Goal: Task Accomplishment & Management: Manage account settings

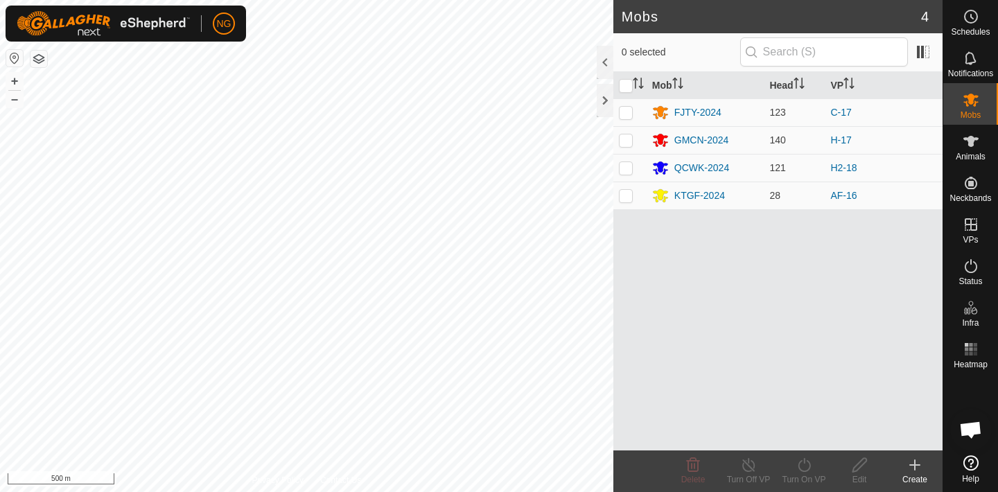
click at [974, 431] on span "Open chat" at bounding box center [970, 431] width 23 height 19
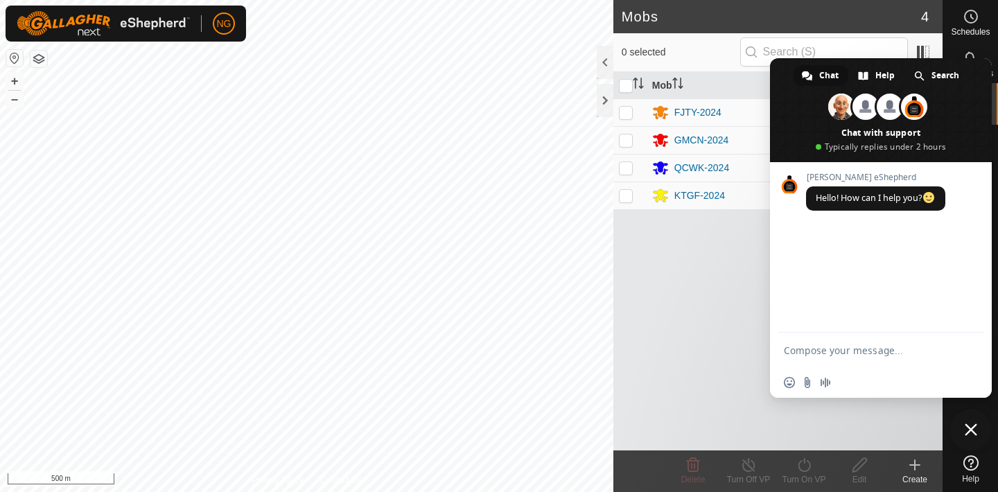
click at [973, 428] on span "Close chat" at bounding box center [971, 430] width 12 height 12
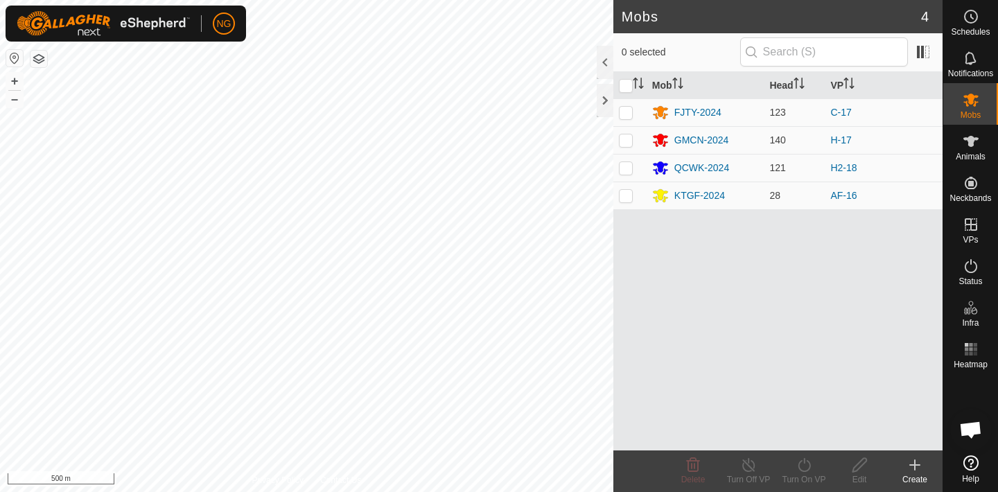
click at [971, 462] on icon at bounding box center [971, 462] width 15 height 15
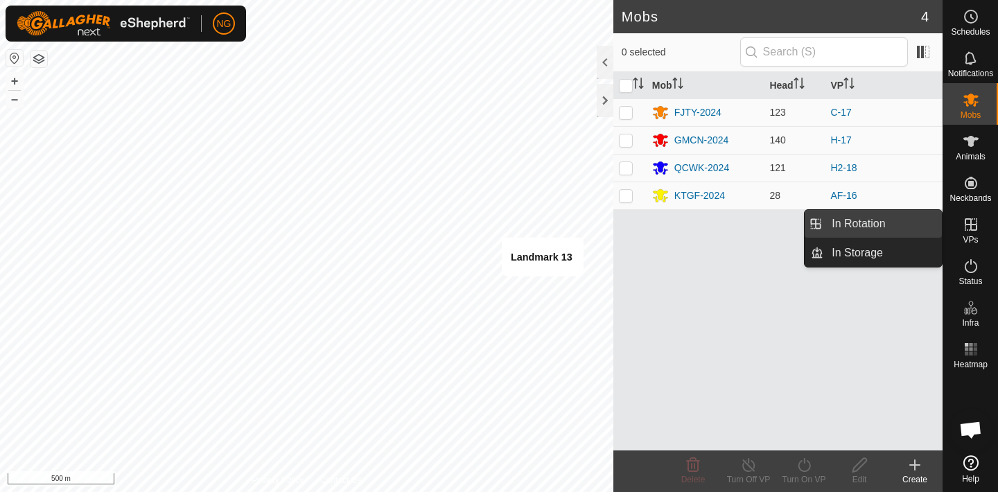
click at [874, 222] on link "In Rotation" at bounding box center [883, 224] width 119 height 28
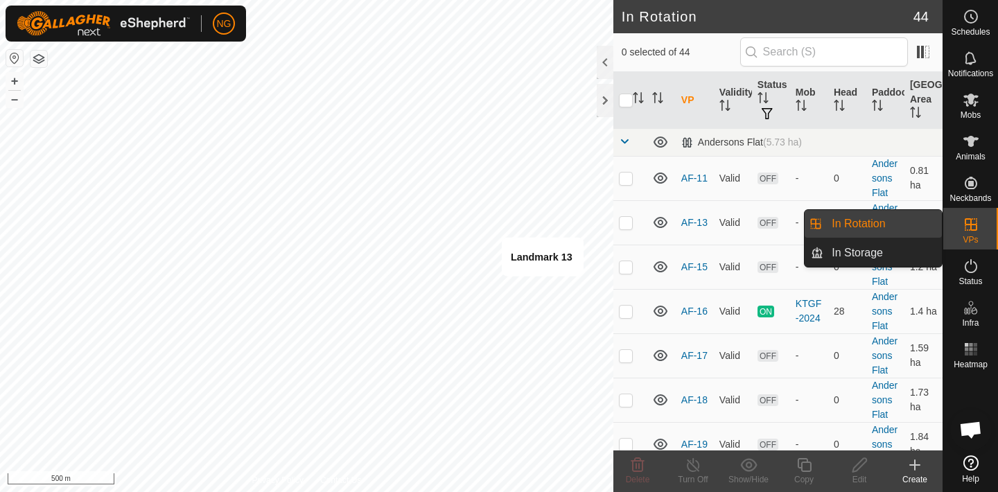
click at [874, 222] on link "In Rotation" at bounding box center [883, 224] width 119 height 28
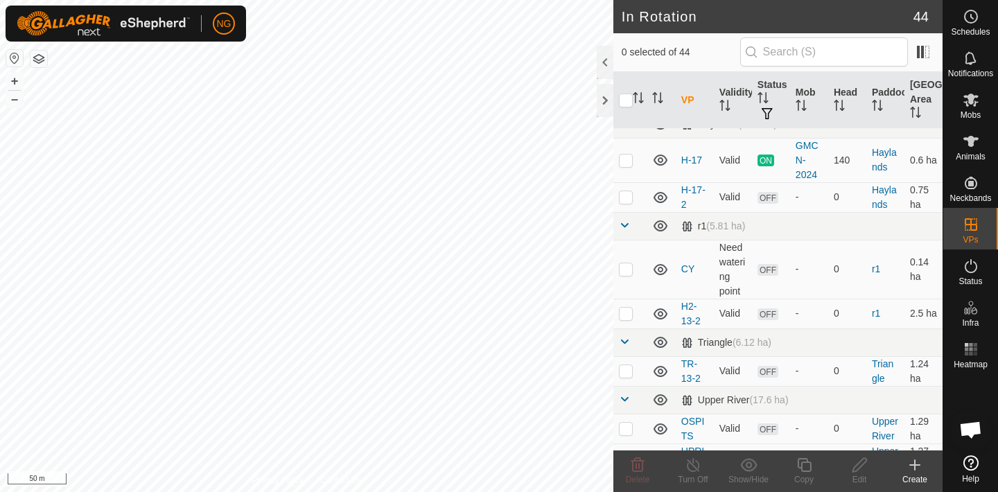
scroll to position [1427, 0]
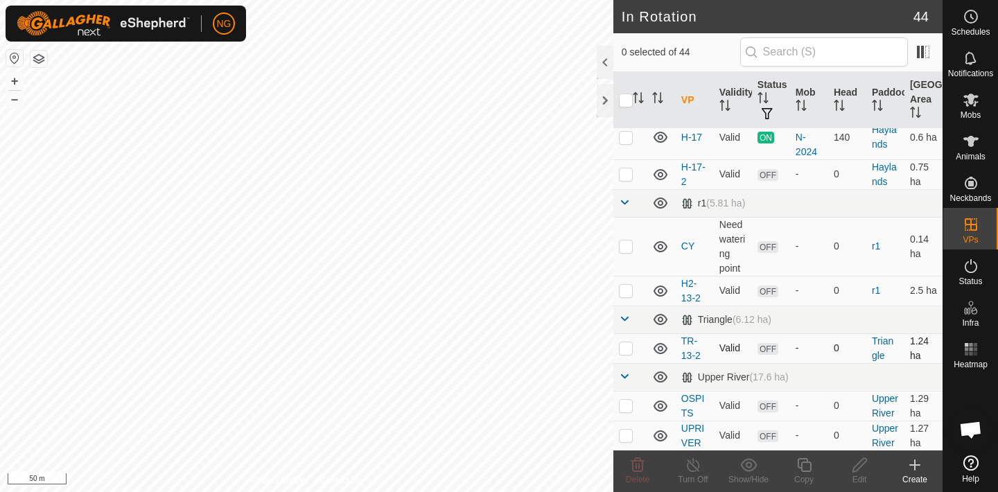
click at [625, 347] on p-checkbox at bounding box center [626, 347] width 14 height 11
click at [639, 463] on icon at bounding box center [638, 465] width 13 height 14
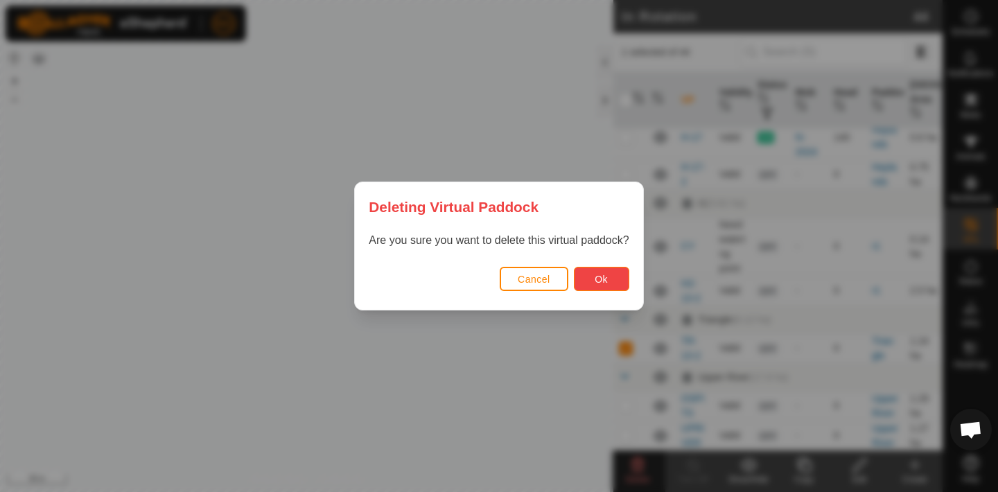
click at [599, 277] on span "Ok" at bounding box center [601, 279] width 13 height 11
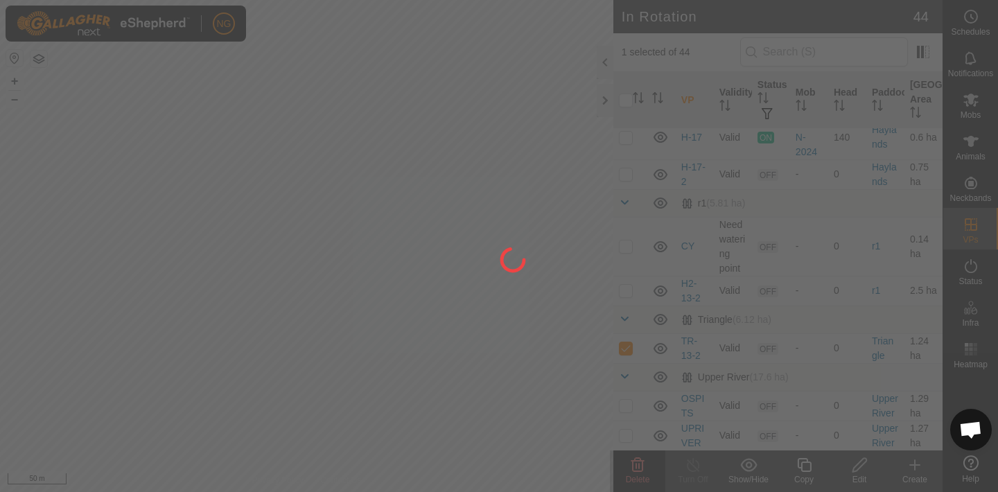
checkbox input "false"
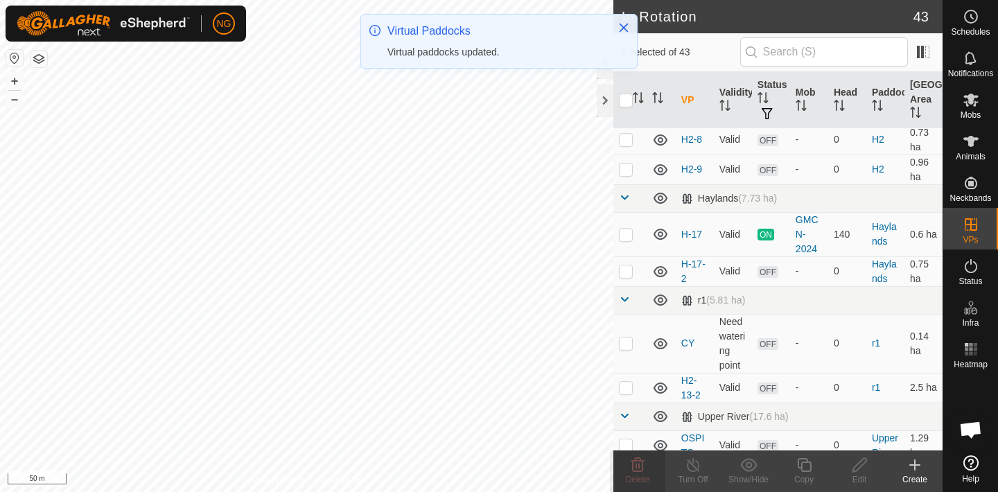
scroll to position [1330, 0]
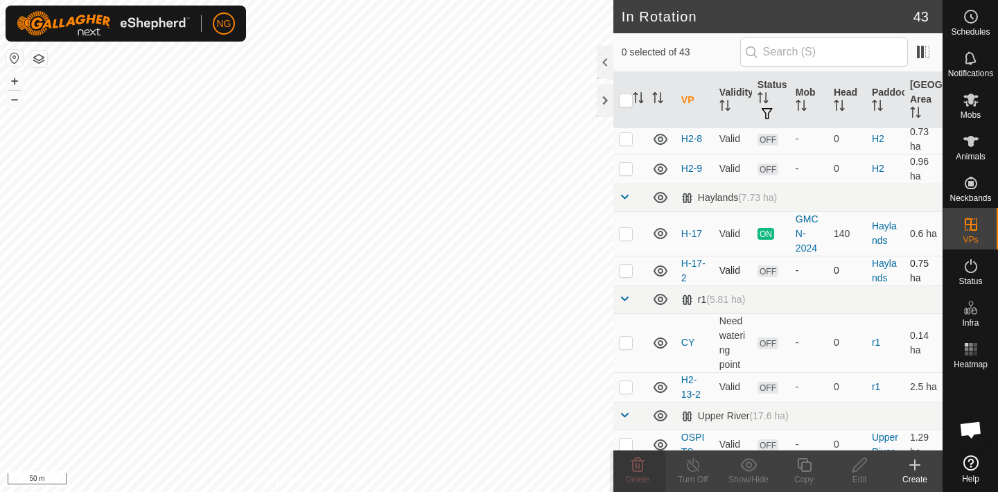
click at [627, 271] on p-checkbox at bounding box center [626, 270] width 14 height 11
checkbox input "false"
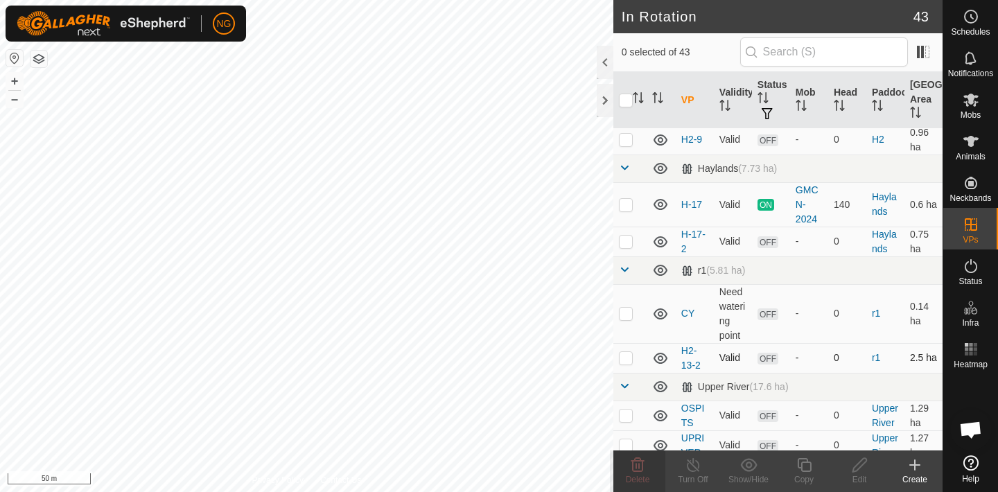
scroll to position [1369, 0]
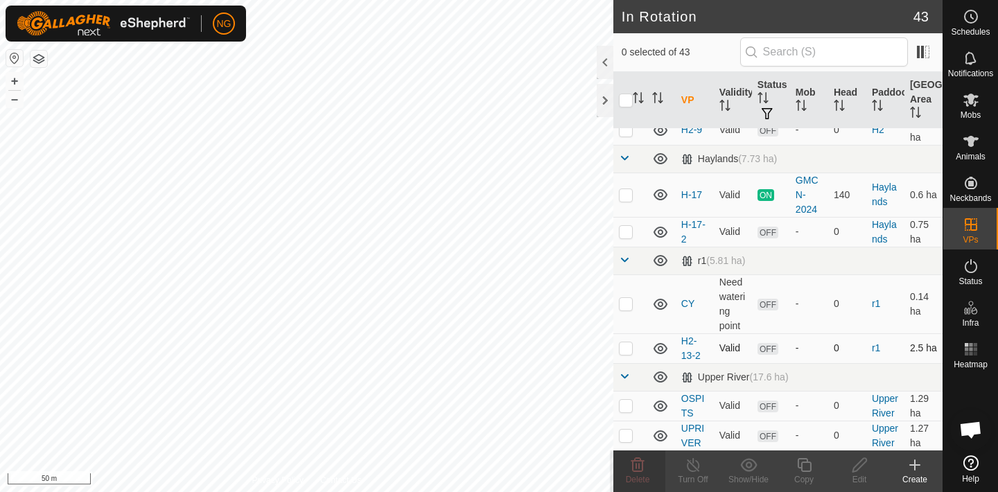
click at [627, 350] on p-checkbox at bounding box center [626, 347] width 14 height 11
checkbox input "false"
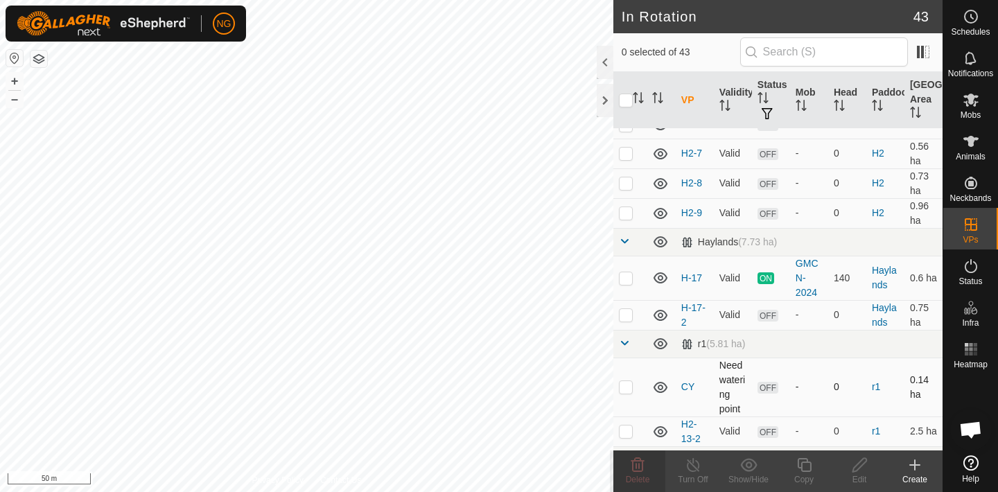
scroll to position [1287, 0]
click at [627, 313] on p-checkbox at bounding box center [626, 314] width 14 height 11
checkbox input "true"
click at [804, 469] on icon at bounding box center [804, 465] width 17 height 17
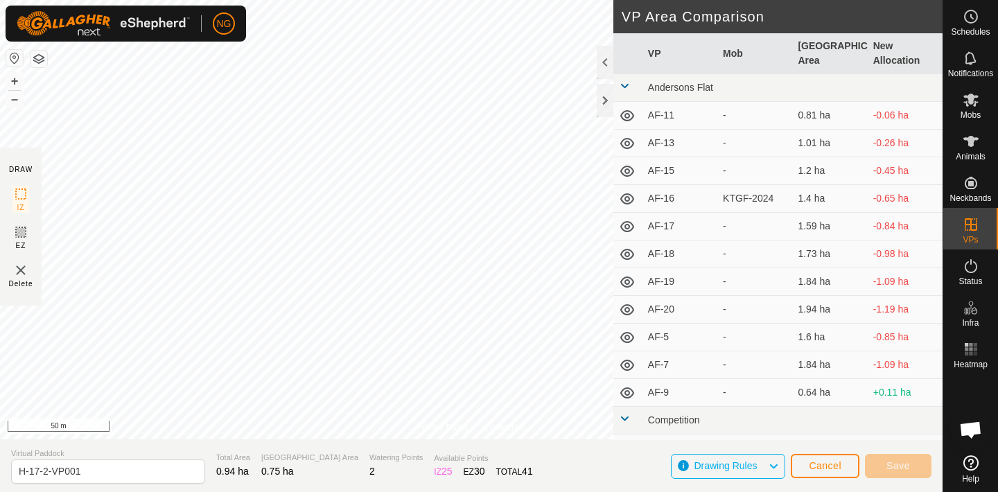
click at [469, 428] on div "Privacy Policy Contact Us Landmark 13 + – ⇧ i 50 m" at bounding box center [471, 220] width 943 height 440
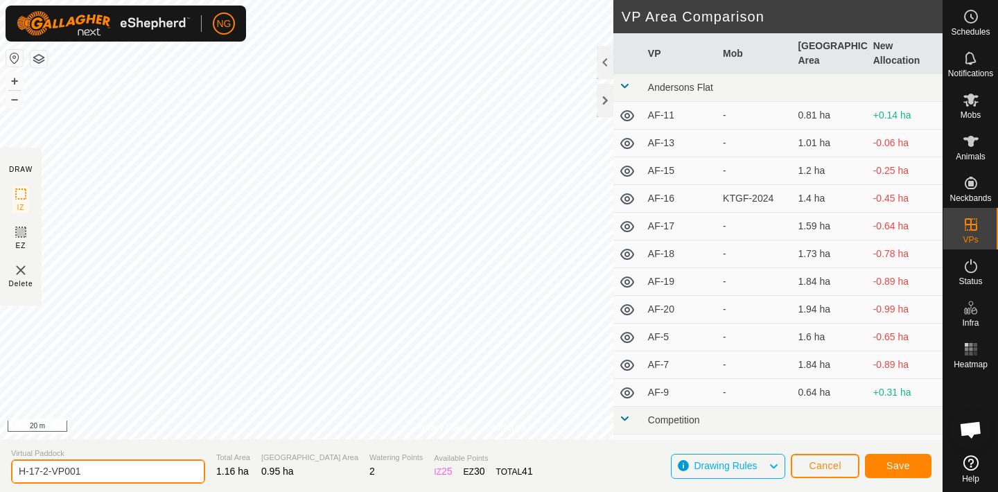
click at [96, 471] on input "H-17-2-VP001" at bounding box center [108, 472] width 194 height 24
type input "H-18"
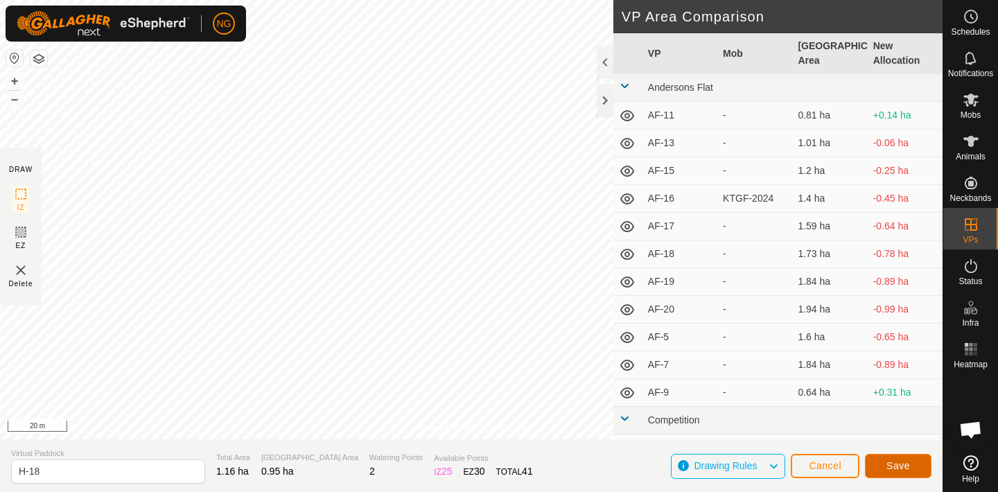
click at [895, 461] on span "Save" at bounding box center [899, 465] width 24 height 11
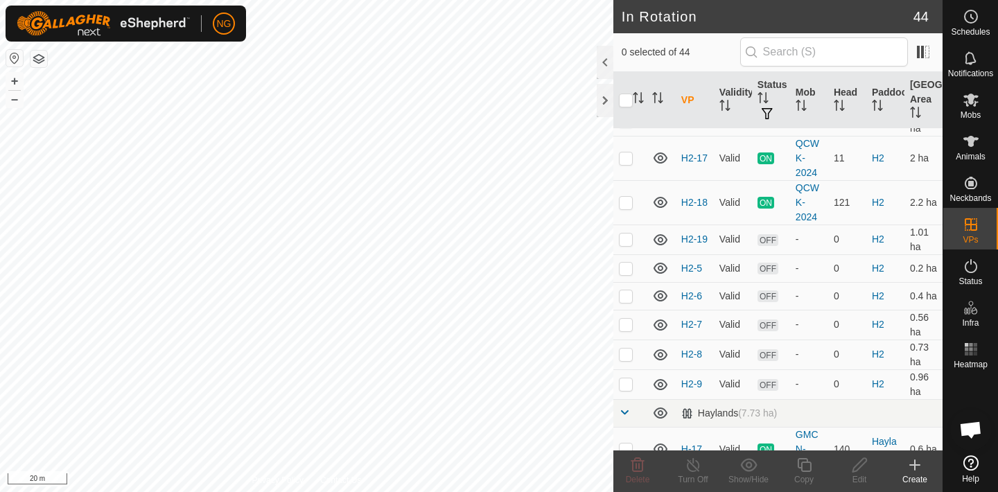
scroll to position [1290, 0]
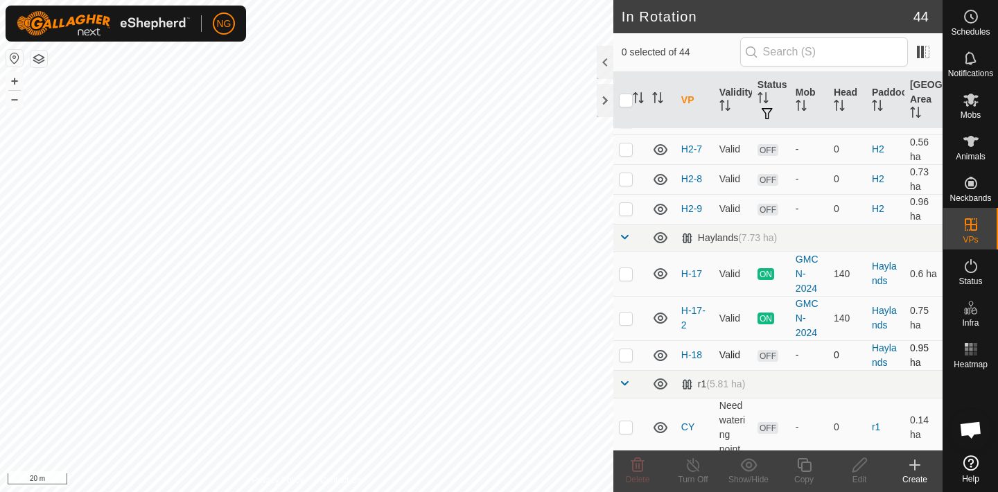
click at [626, 353] on p-checkbox at bounding box center [626, 354] width 14 height 11
checkbox input "true"
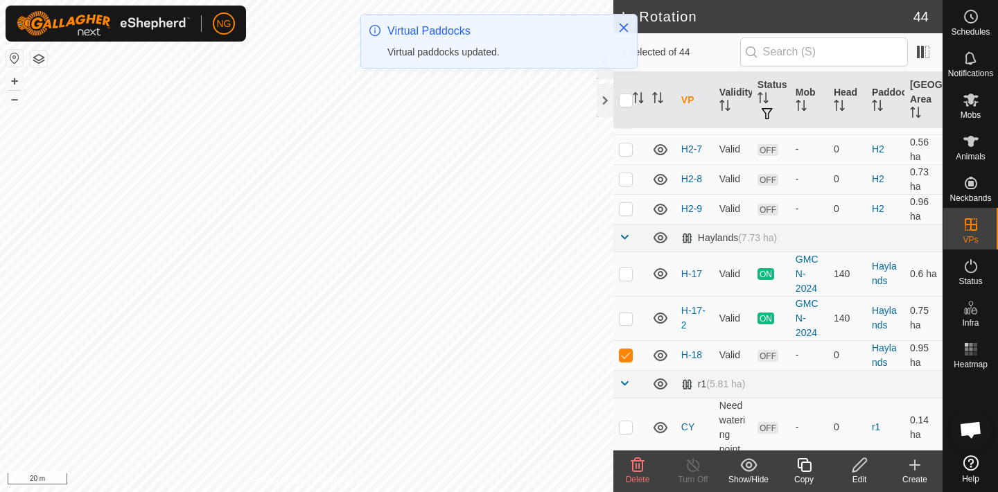
click at [801, 467] on icon at bounding box center [804, 465] width 14 height 14
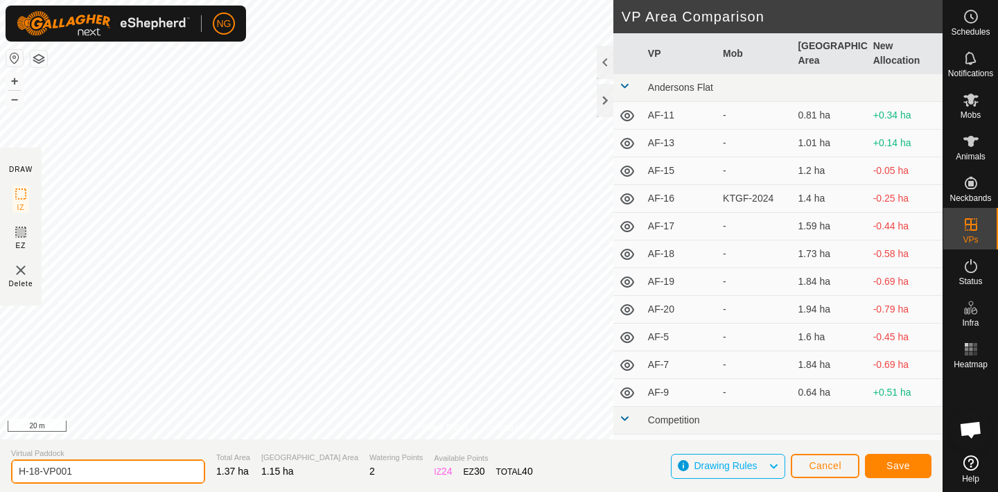
click at [92, 474] on input "H-18-VP001" at bounding box center [108, 472] width 194 height 24
type input "H-19"
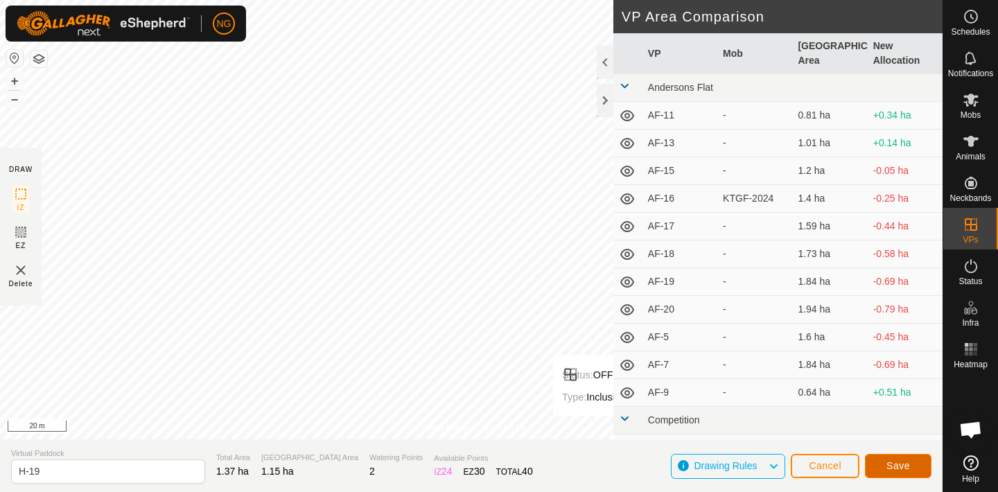
click at [885, 458] on button "Save" at bounding box center [898, 466] width 67 height 24
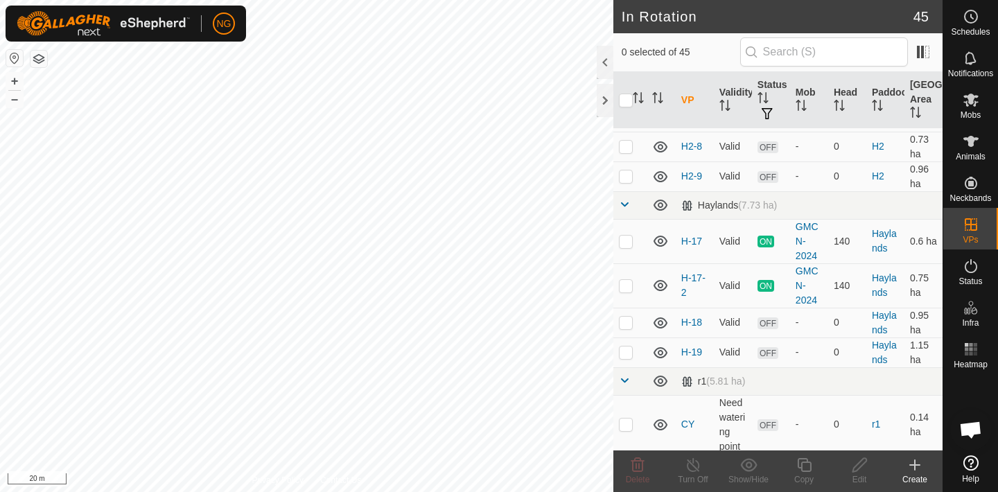
scroll to position [1327, 0]
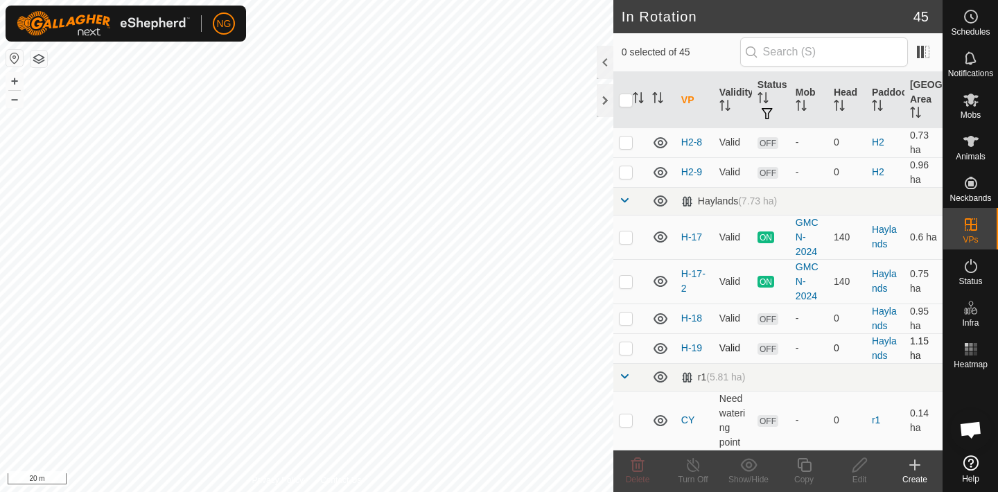
click at [627, 349] on p-checkbox at bounding box center [626, 347] width 14 height 11
checkbox input "true"
click at [801, 466] on icon at bounding box center [804, 465] width 14 height 14
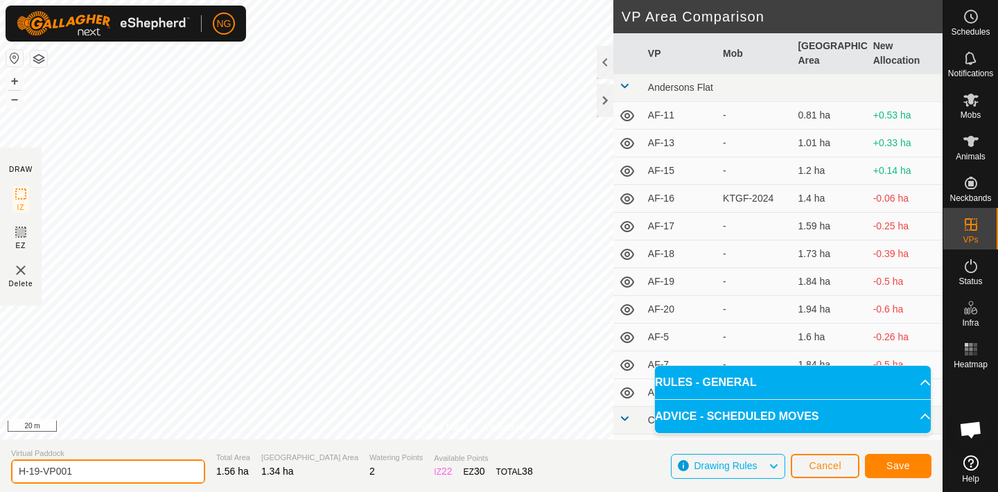
click at [88, 473] on input "H-19-VP001" at bounding box center [108, 472] width 194 height 24
type input "H-20"
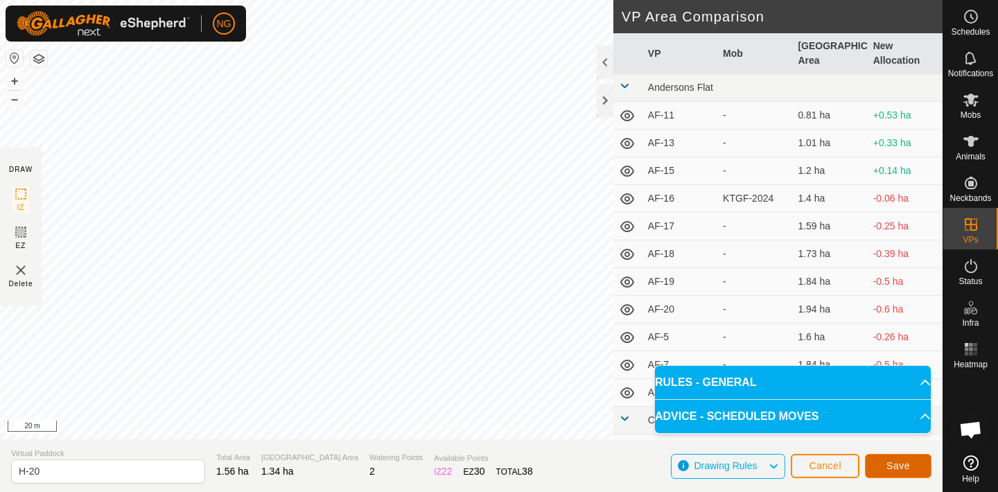
click at [889, 461] on span "Save" at bounding box center [899, 465] width 24 height 11
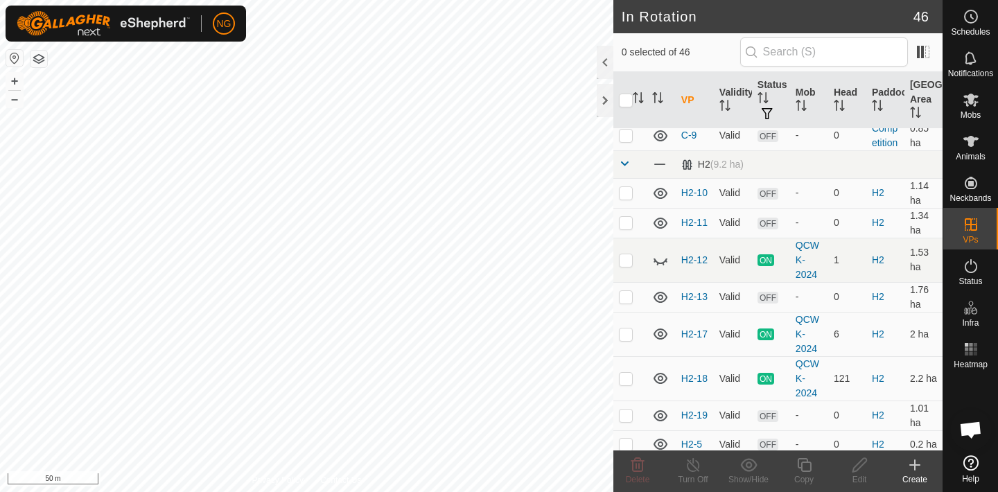
scroll to position [948, 0]
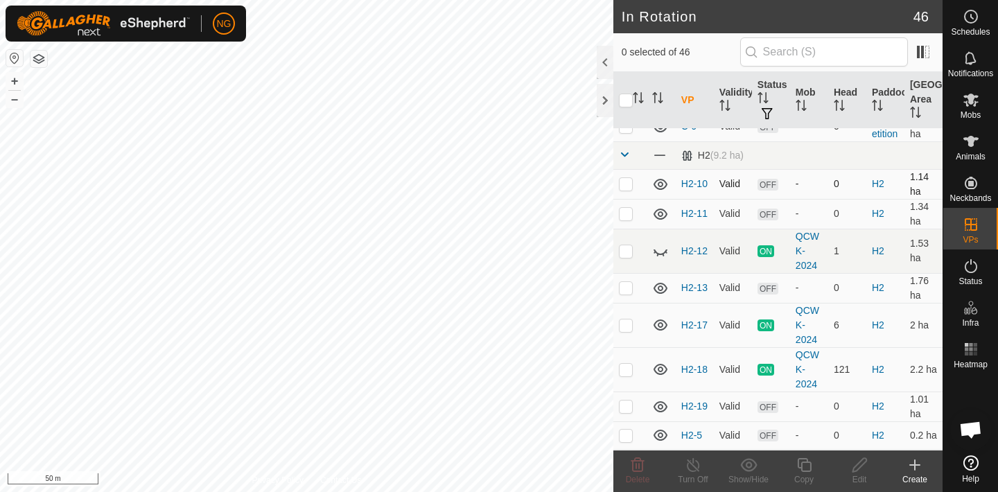
click at [626, 184] on p-checkbox at bounding box center [626, 183] width 14 height 11
checkbox input "false"
click at [625, 215] on p-checkbox at bounding box center [626, 213] width 14 height 11
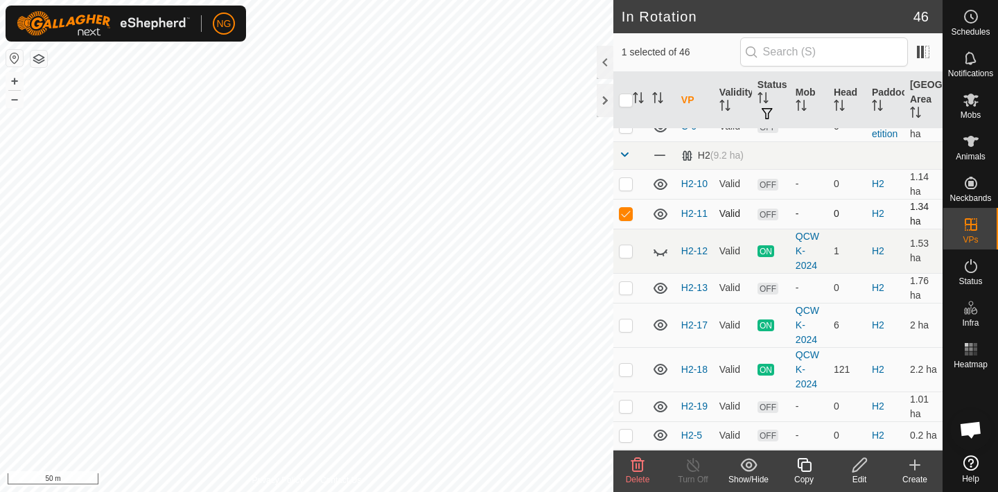
checkbox input "false"
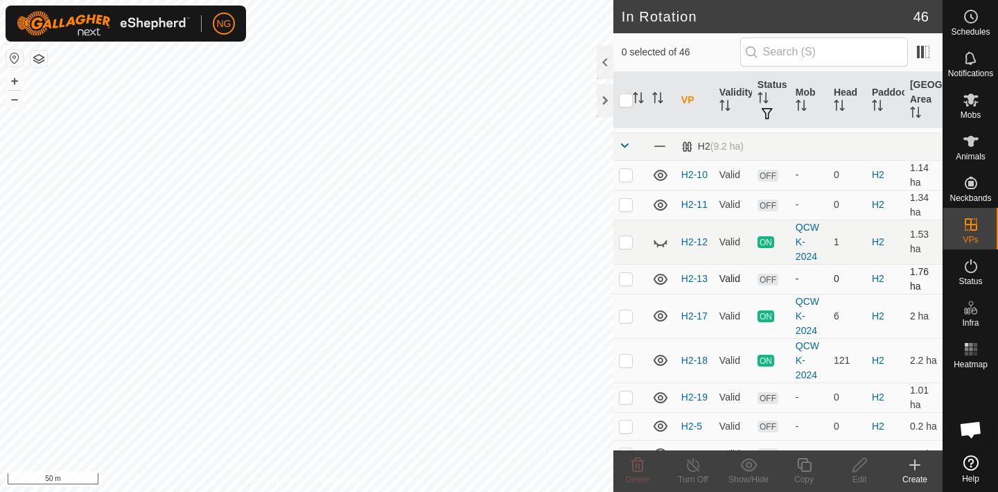
scroll to position [958, 0]
click at [625, 241] on p-checkbox at bounding box center [626, 240] width 14 height 11
checkbox input "false"
click at [660, 243] on icon at bounding box center [660, 240] width 17 height 17
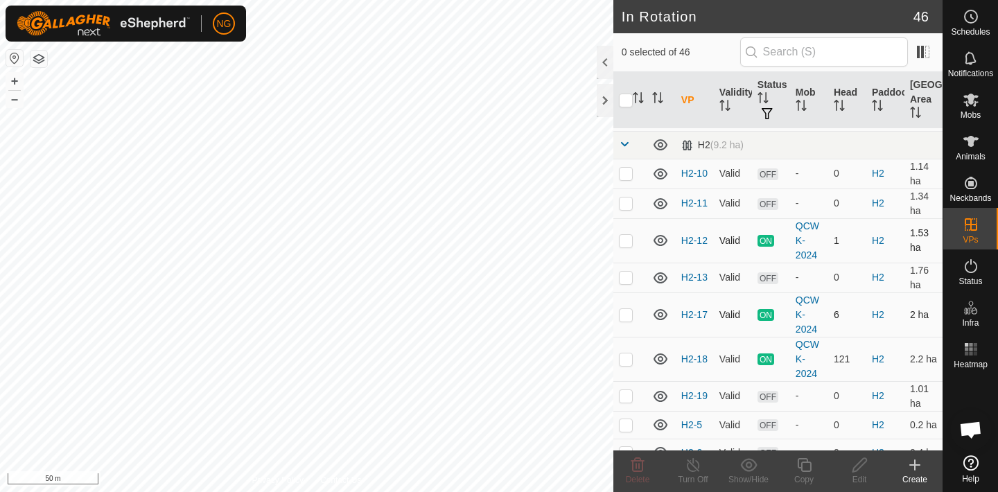
click at [627, 316] on p-checkbox at bounding box center [626, 314] width 14 height 11
checkbox input "false"
click at [625, 240] on p-checkbox at bounding box center [626, 240] width 14 height 11
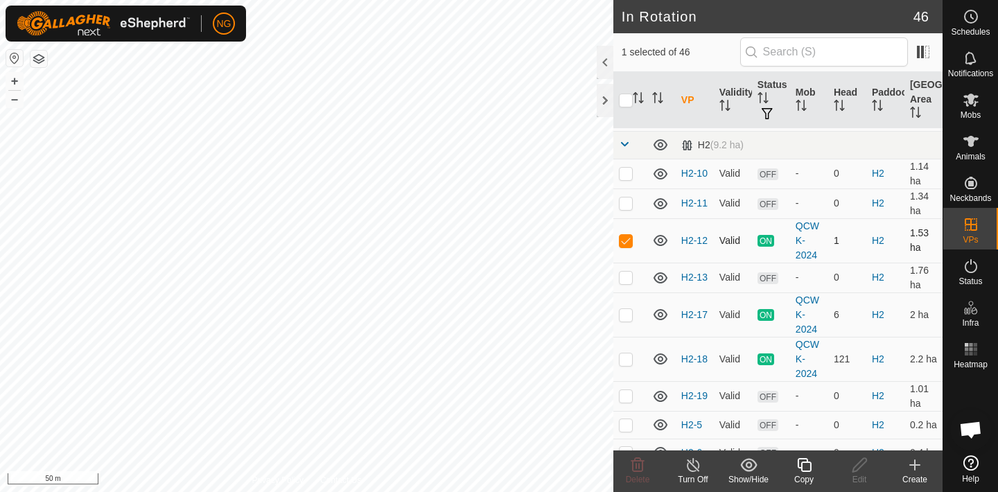
checkbox input "false"
click at [627, 316] on p-checkbox at bounding box center [626, 314] width 14 height 11
checkbox input "false"
click at [628, 358] on p-checkbox at bounding box center [626, 359] width 14 height 11
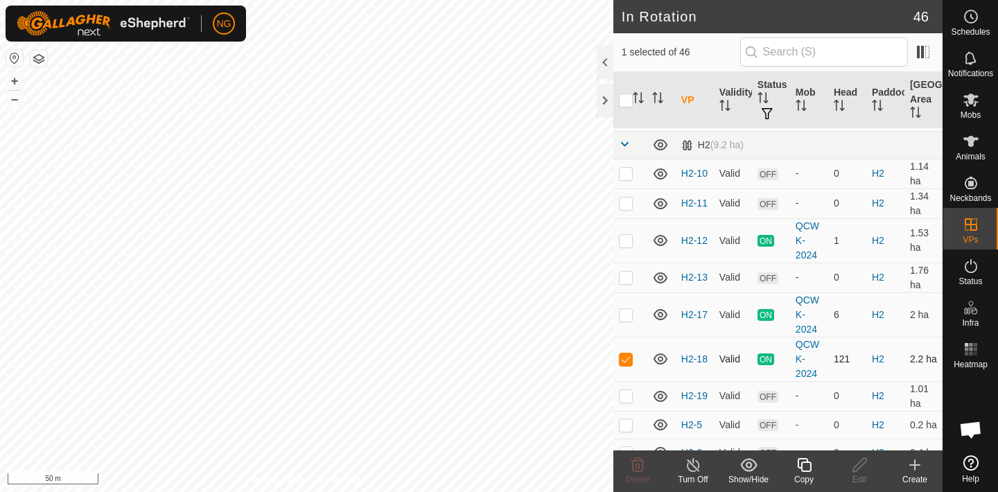
click at [628, 358] on p-checkbox at bounding box center [626, 359] width 14 height 11
checkbox input "false"
click at [607, 58] on div at bounding box center [605, 62] width 17 height 33
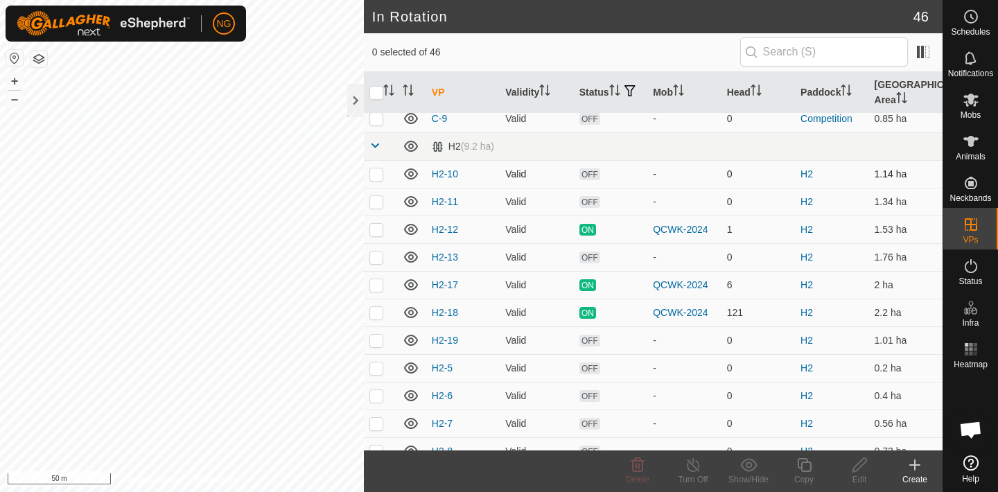
scroll to position [755, 0]
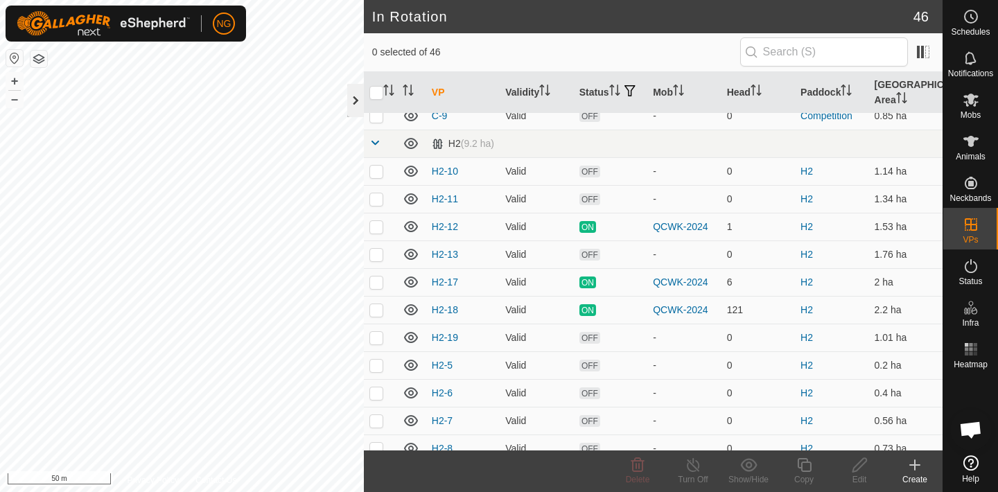
click at [355, 99] on div at bounding box center [355, 100] width 17 height 33
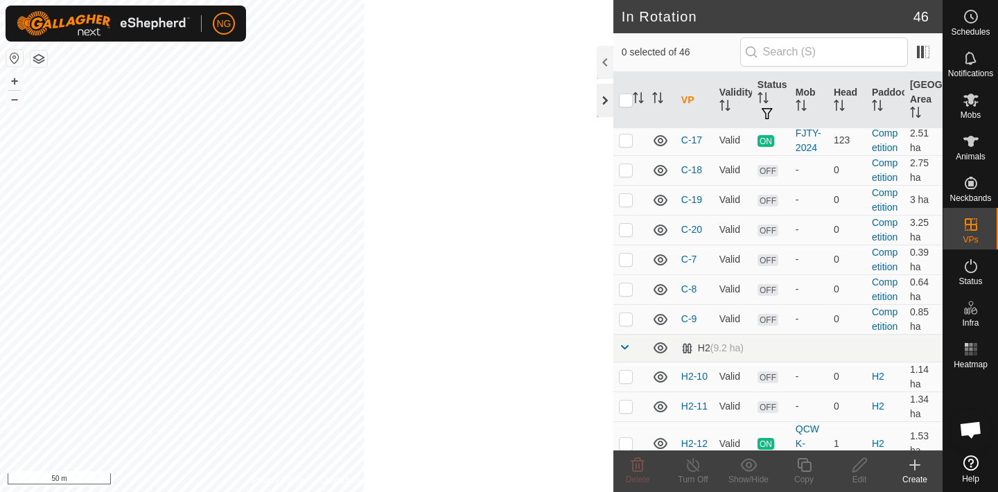
scroll to position [953, 0]
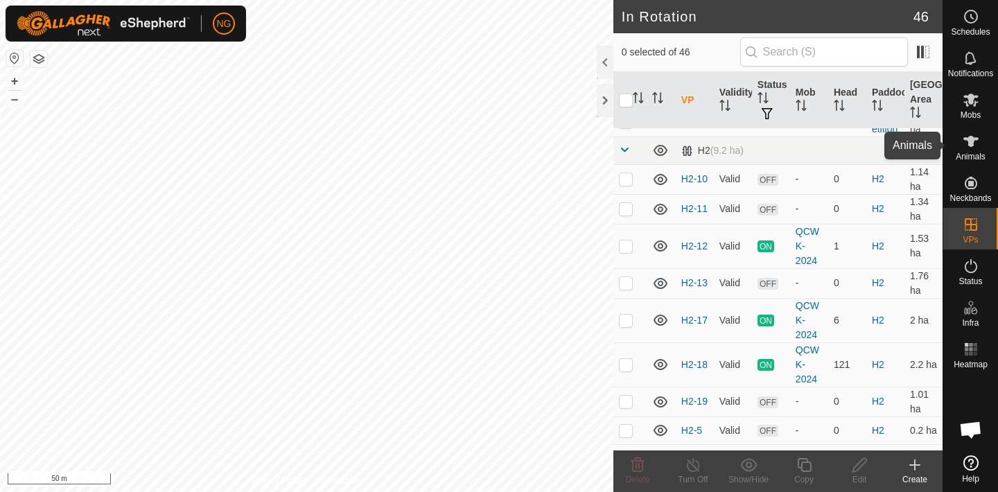
click at [973, 141] on icon at bounding box center [971, 141] width 15 height 11
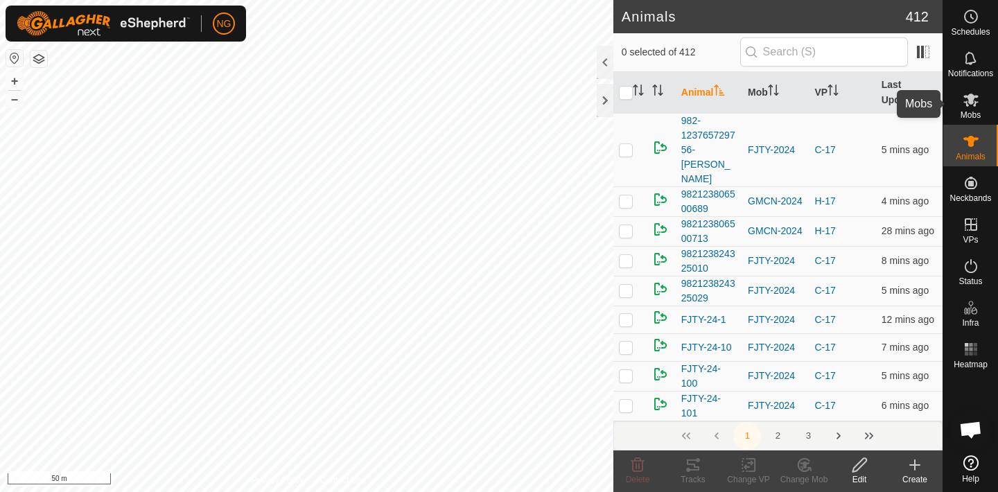
click at [969, 98] on icon at bounding box center [971, 100] width 15 height 13
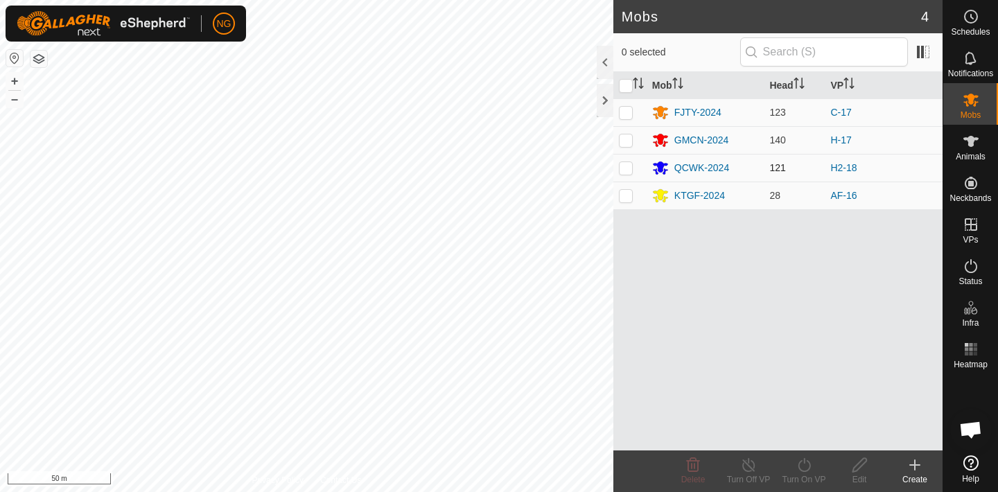
click at [627, 169] on p-checkbox at bounding box center [626, 167] width 14 height 11
click at [627, 171] on p-checkbox at bounding box center [626, 167] width 14 height 11
checkbox input "false"
click at [683, 165] on div "QCWK-2024" at bounding box center [702, 168] width 55 height 15
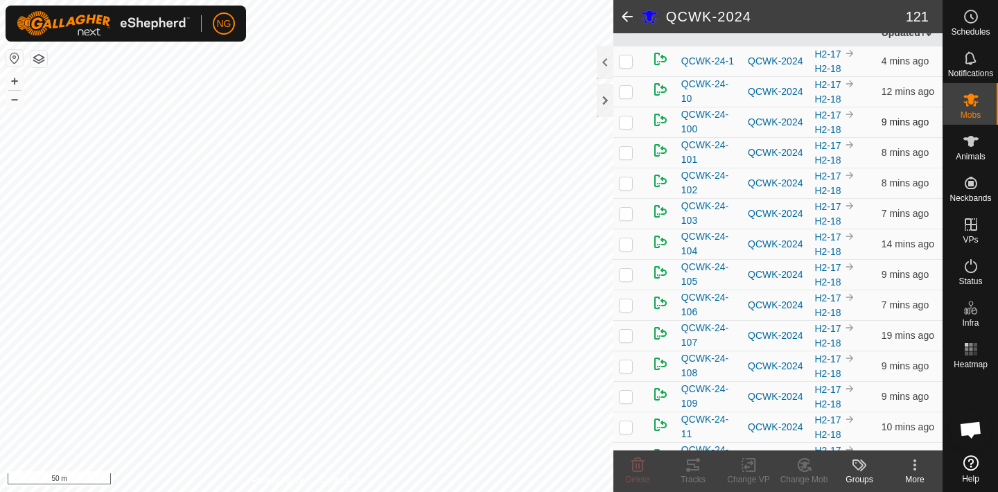
scroll to position [180, 0]
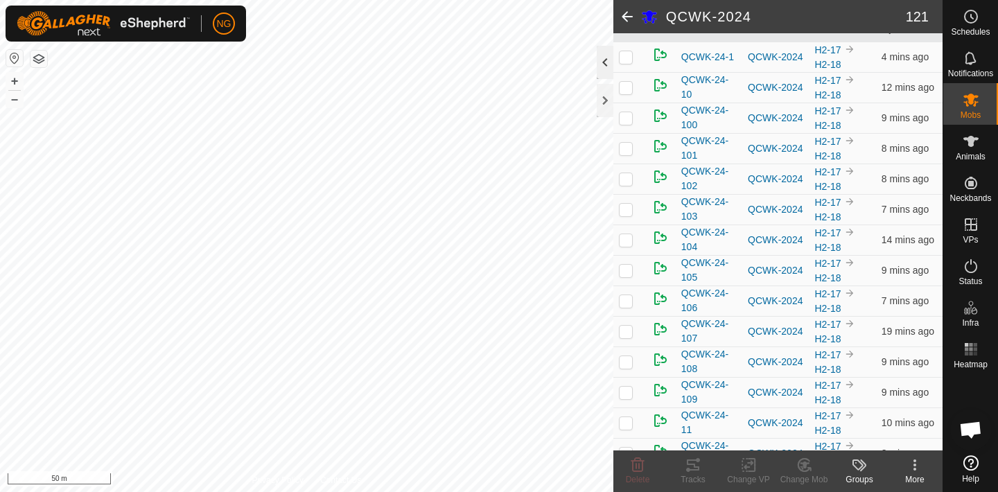
click at [603, 63] on div at bounding box center [605, 62] width 17 height 33
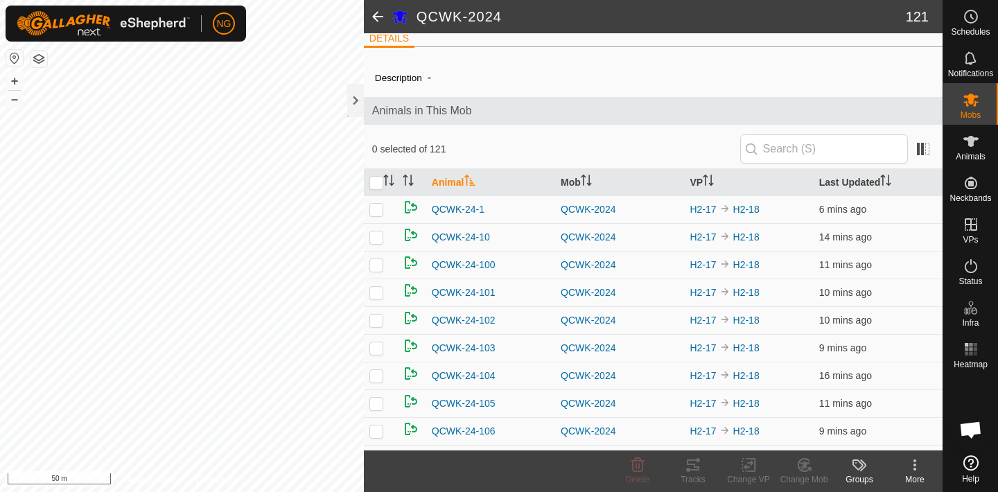
scroll to position [8, 0]
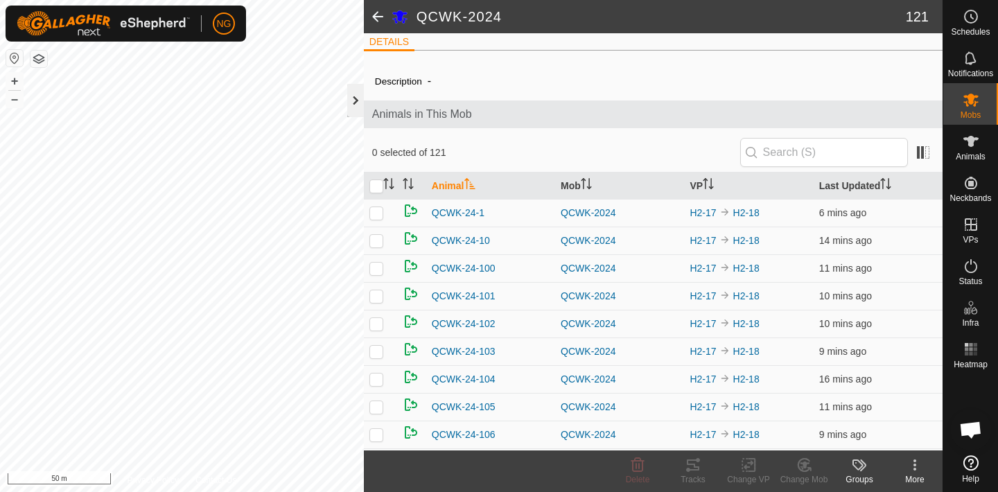
click at [354, 102] on div at bounding box center [355, 100] width 17 height 33
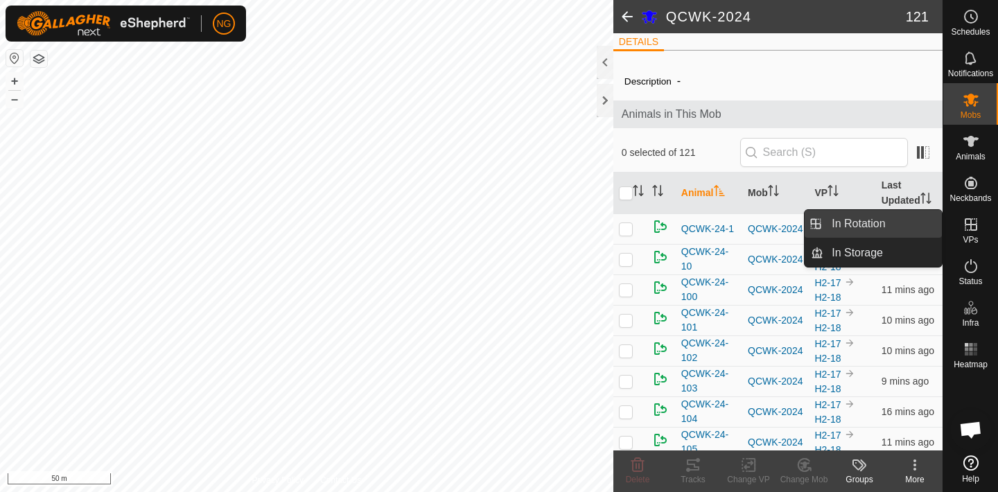
click at [903, 223] on link "In Rotation" at bounding box center [883, 224] width 119 height 28
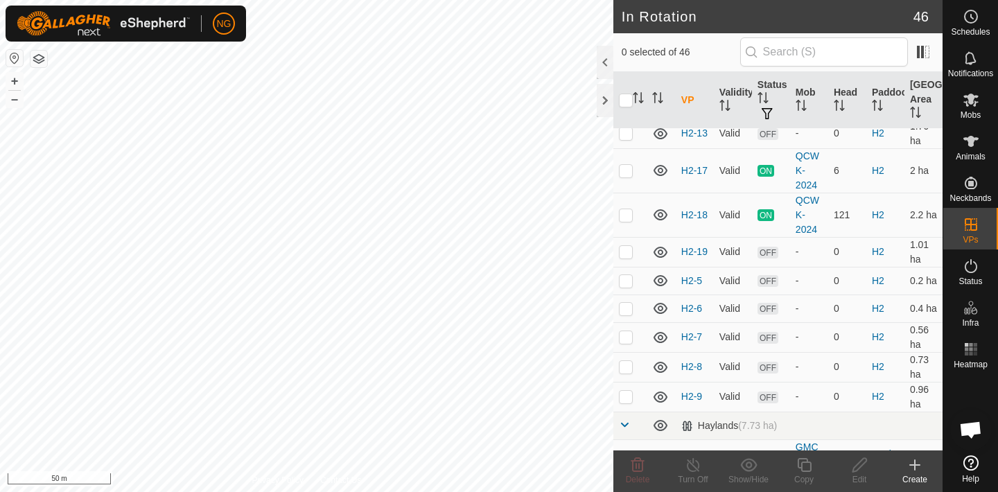
scroll to position [1083, 0]
